Goal: Transaction & Acquisition: Purchase product/service

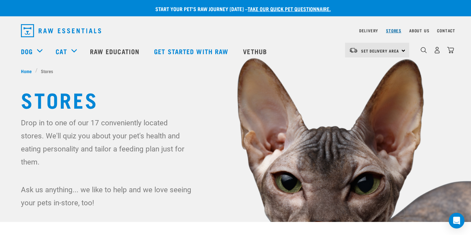
click at [393, 30] on link "Stores" at bounding box center [393, 30] width 15 height 2
click at [169, 208] on img at bounding box center [235, 141] width 471 height 282
click at [450, 50] on img "dropdown navigation" at bounding box center [450, 50] width 7 height 7
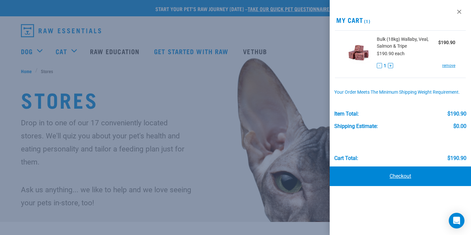
click at [413, 174] on link "Checkout" at bounding box center [400, 177] width 141 height 20
click at [397, 177] on link "Checkout" at bounding box center [400, 177] width 141 height 20
click at [403, 176] on link "Checkout" at bounding box center [400, 177] width 141 height 20
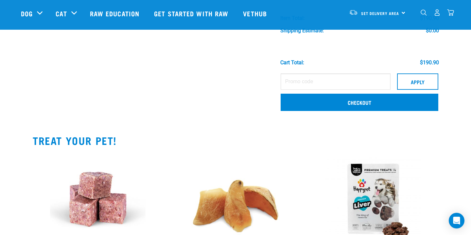
scroll to position [118, 0]
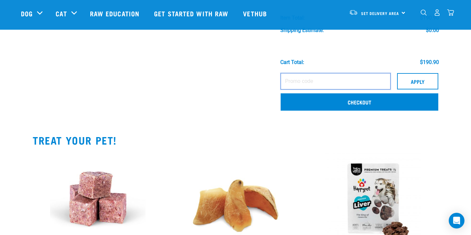
click at [308, 78] on input "text" at bounding box center [335, 81] width 110 height 16
type input "LINDAFREEDELIVERY1"
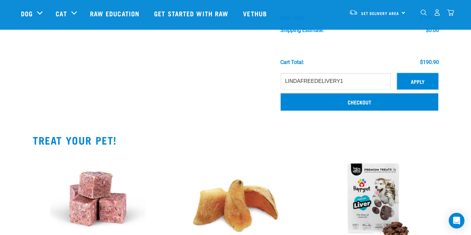
click at [420, 79] on button "Apply" at bounding box center [417, 81] width 41 height 16
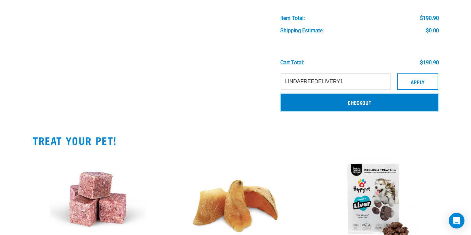
click at [359, 99] on link "Checkout" at bounding box center [359, 102] width 158 height 17
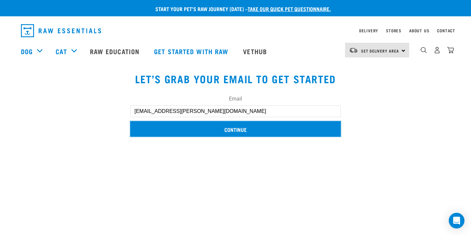
click at [256, 128] on input "Continue" at bounding box center [235, 129] width 211 height 16
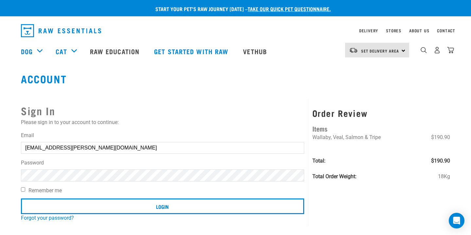
click at [22, 190] on input "Remember me" at bounding box center [23, 190] width 4 height 4
checkbox input "true"
click at [436, 197] on div "Order Review Items Wallaby, Veal, Salmon & Tripe $190.90 Total: $190.90 Total O…" at bounding box center [380, 162] width 145 height 127
click at [404, 50] on div "Set Delivery Area North Island South Island" at bounding box center [377, 50] width 64 height 15
click at [386, 69] on link "[GEOGRAPHIC_DATA]" at bounding box center [376, 68] width 63 height 14
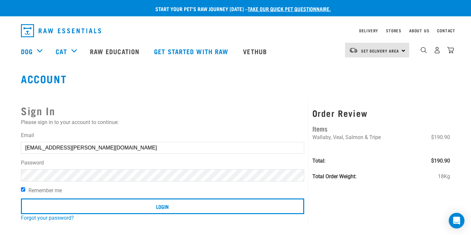
click at [403, 50] on div "Set Delivery Area North Island South Island" at bounding box center [377, 50] width 64 height 15
click at [22, 189] on input "Remember me" at bounding box center [23, 190] width 4 height 4
checkbox input "true"
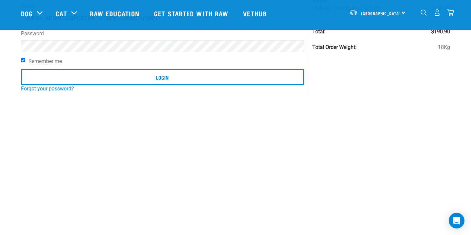
scroll to position [78, 0]
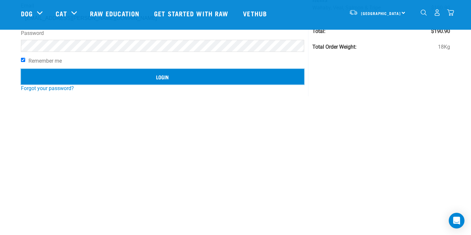
click at [163, 76] on input "Login" at bounding box center [162, 77] width 283 height 16
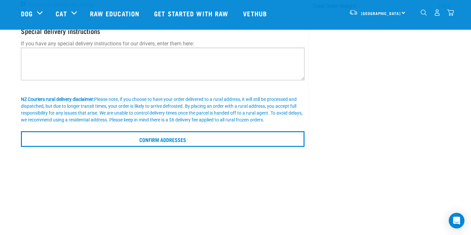
scroll to position [118, 0]
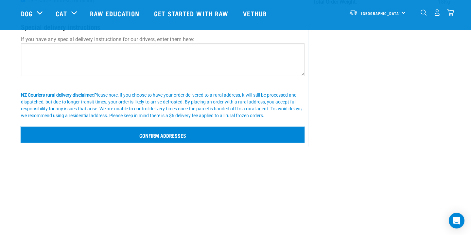
click at [148, 132] on input "Confirm addresses" at bounding box center [162, 135] width 283 height 16
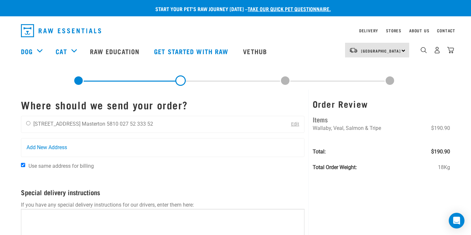
scroll to position [13, 0]
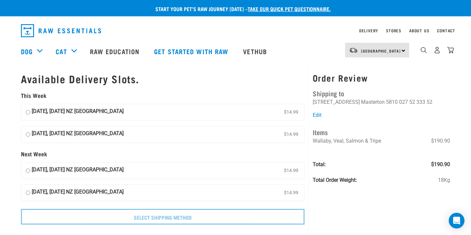
click at [27, 136] on input "15 August, Friday NZ Couriers North Island $14.99" at bounding box center [28, 135] width 4 height 10
radio input "true"
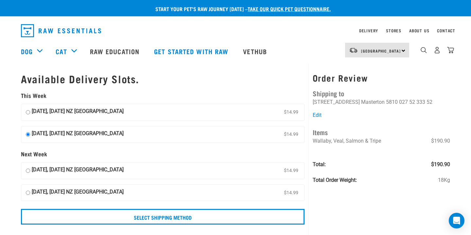
click at [29, 111] on input "14 August, Thursday NZ Couriers North Island $14.99" at bounding box center [28, 113] width 4 height 10
radio input "true"
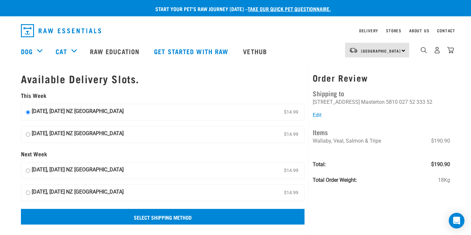
click at [26, 130] on input "15 August, Friday NZ Couriers North Island $14.99" at bounding box center [28, 135] width 4 height 10
radio input "true"
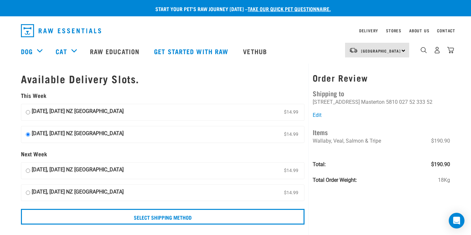
click at [26, 166] on input "19 August, Tuesday NZ Couriers North Island $14.99" at bounding box center [28, 171] width 4 height 10
radio input "true"
click at [26, 188] on input "20 August, Wednesday NZ Couriers North Island $14.99" at bounding box center [28, 193] width 4 height 10
radio input "true"
click at [26, 108] on input "14 August, Thursday NZ Couriers North Island $14.99" at bounding box center [28, 113] width 4 height 10
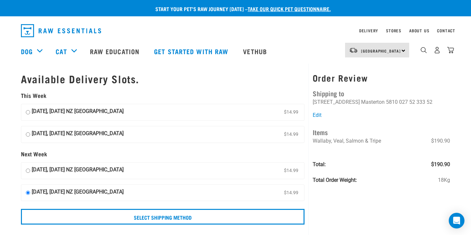
radio input "true"
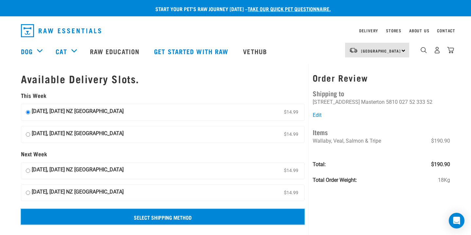
click at [190, 215] on input "Select Shipping Method" at bounding box center [162, 217] width 283 height 16
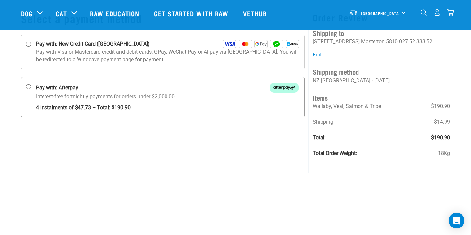
scroll to position [39, 0]
click at [28, 43] on input "Pay with: New Credit Card (Windcave)" at bounding box center [28, 43] width 5 height 5
radio input "true"
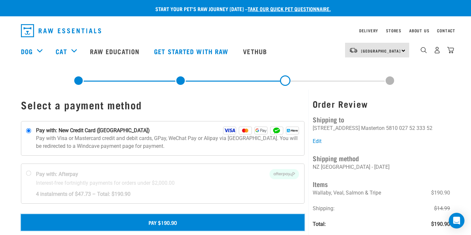
click at [144, 221] on button "Pay $190.90" at bounding box center [162, 222] width 283 height 16
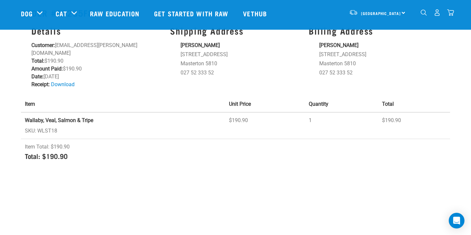
scroll to position [39, 0]
